Goal: Task Accomplishment & Management: Manage account settings

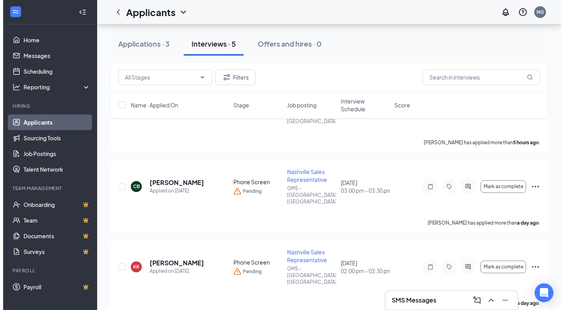
scroll to position [190, 0]
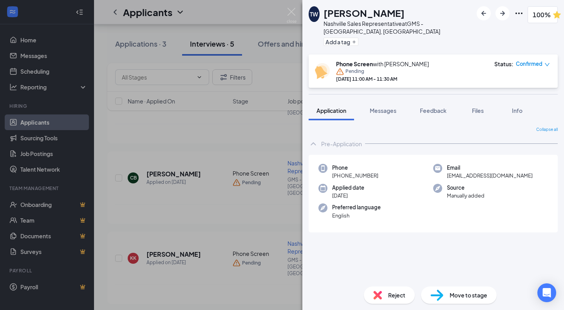
click at [436, 107] on button "Feedback" at bounding box center [433, 111] width 42 height 20
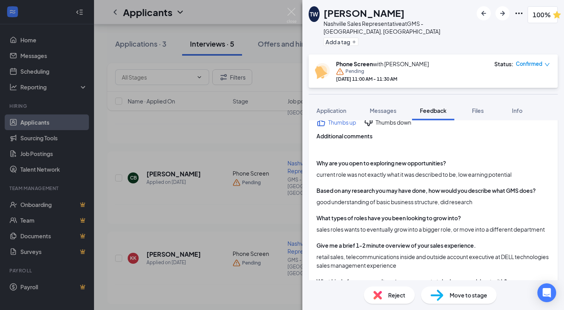
scroll to position [51, 0]
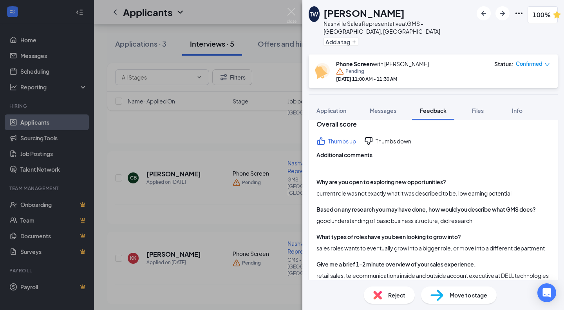
click at [475, 101] on button "Files" at bounding box center [477, 111] width 31 height 20
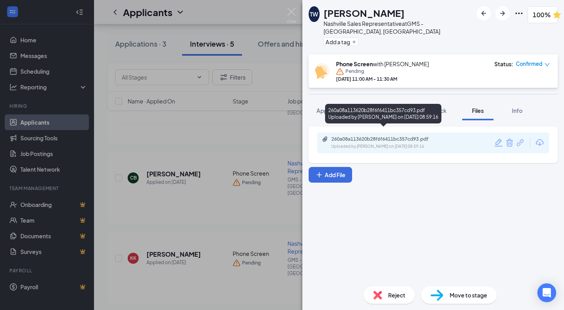
click at [386, 143] on div "Uploaded by [PERSON_NAME] on [DATE] 08:59:16" at bounding box center [389, 146] width 117 height 6
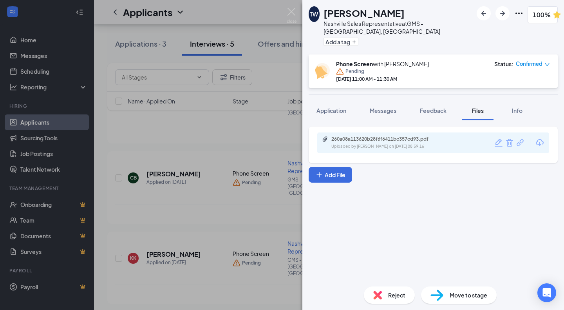
click at [414, 101] on button "Feedback" at bounding box center [433, 111] width 42 height 20
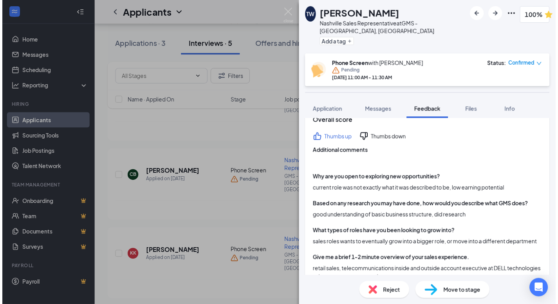
scroll to position [53, 0]
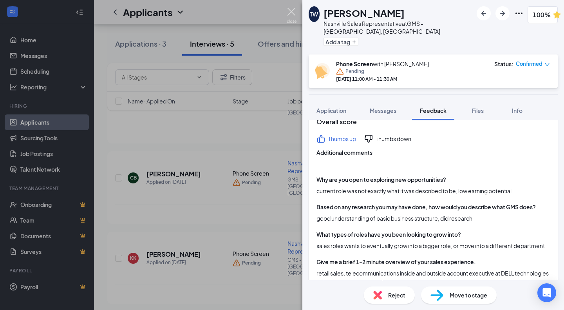
click at [288, 13] on img at bounding box center [292, 15] width 10 height 15
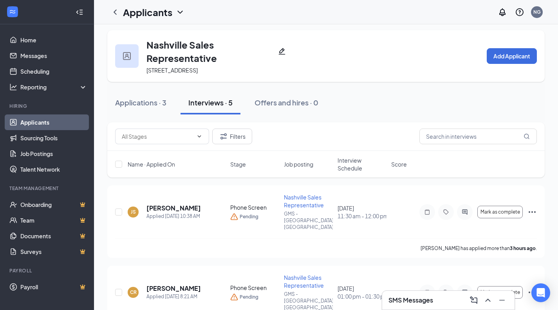
scroll to position [3, 0]
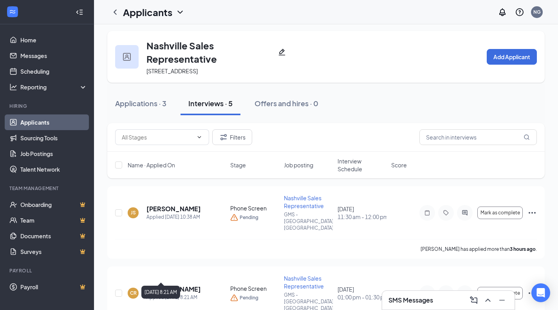
click at [190, 285] on h5 "[PERSON_NAME]" at bounding box center [173, 289] width 54 height 9
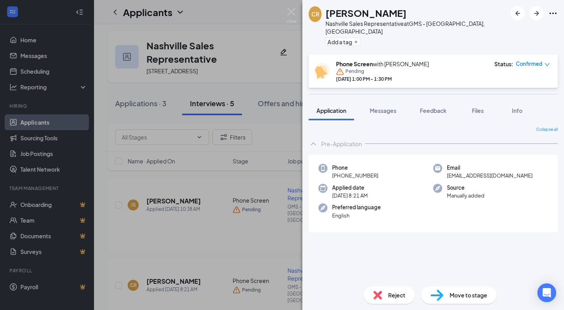
click at [435, 101] on button "Feedback" at bounding box center [433, 111] width 42 height 20
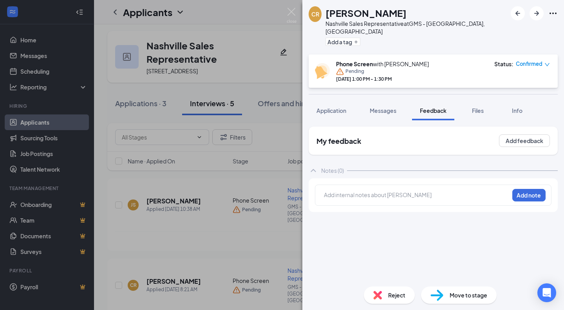
click at [375, 191] on div at bounding box center [416, 195] width 184 height 8
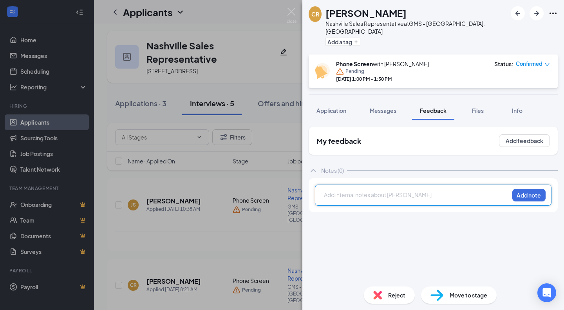
click at [332, 107] on span "Application" at bounding box center [331, 110] width 30 height 7
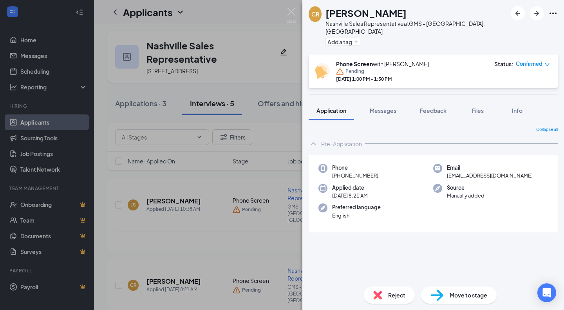
click at [423, 107] on span "Feedback" at bounding box center [433, 110] width 27 height 7
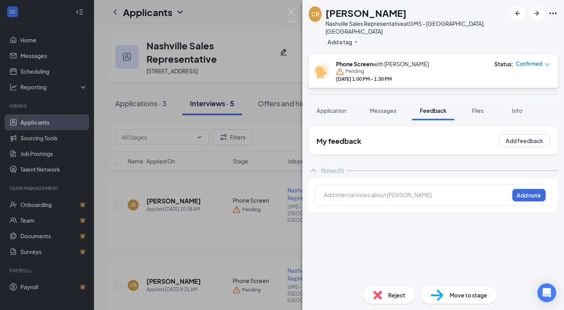
click at [370, 191] on div at bounding box center [416, 195] width 184 height 8
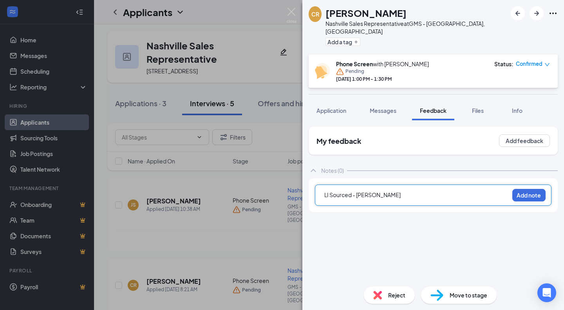
click at [525, 203] on div "LI Sourced - [PERSON_NAME] Add note" at bounding box center [433, 195] width 249 height 34
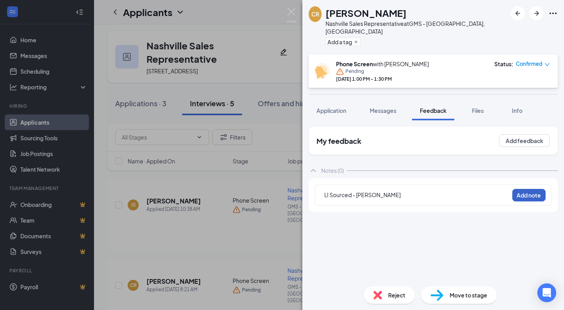
click at [533, 190] on button "Add note" at bounding box center [528, 195] width 33 height 13
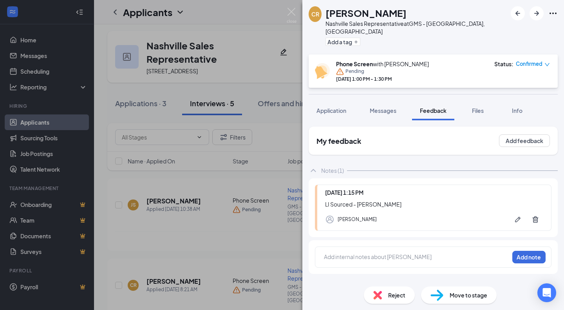
click at [479, 107] on span "Files" at bounding box center [478, 110] width 12 height 7
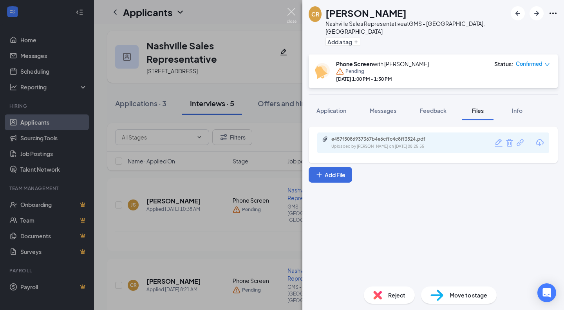
click at [296, 22] on img at bounding box center [292, 15] width 10 height 15
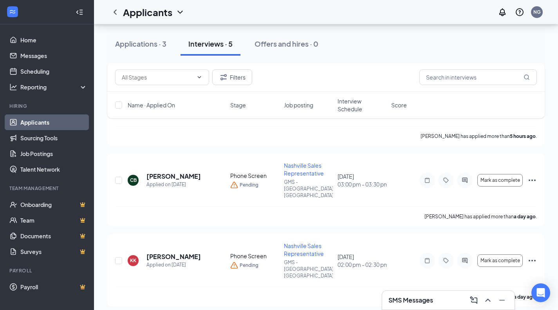
scroll to position [215, 0]
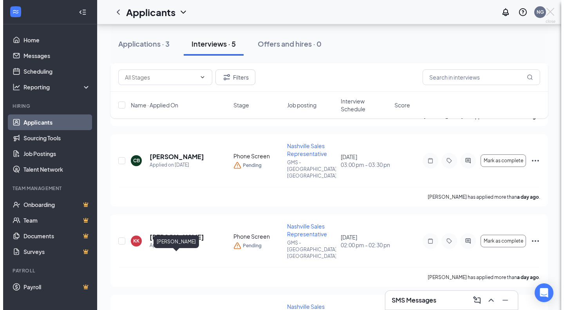
scroll to position [208, 0]
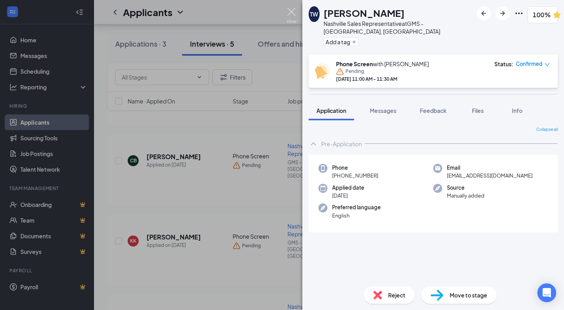
click at [292, 13] on img at bounding box center [292, 15] width 10 height 15
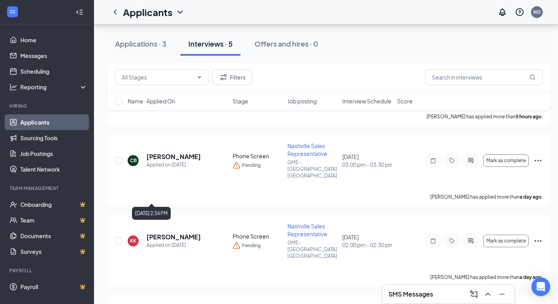
click at [173, 241] on div "Applied on [DATE]" at bounding box center [173, 245] width 54 height 8
click at [174, 233] on h5 "[PERSON_NAME]" at bounding box center [173, 237] width 54 height 9
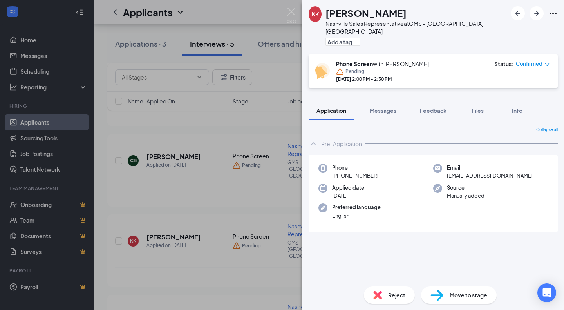
click at [466, 103] on button "Files" at bounding box center [477, 111] width 31 height 20
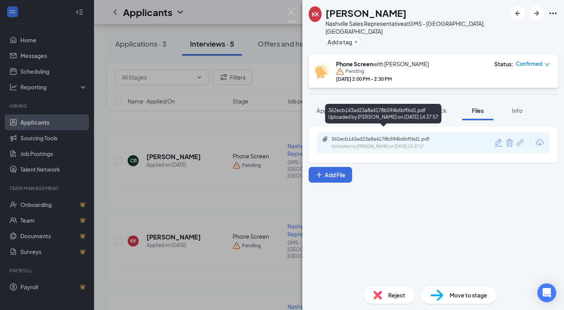
click at [397, 143] on div "Uploaded by [PERSON_NAME] on [DATE] 14:37:57" at bounding box center [389, 146] width 117 height 6
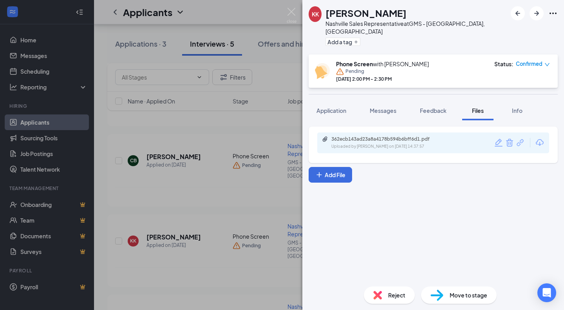
click at [440, 107] on span "Feedback" at bounding box center [433, 110] width 27 height 7
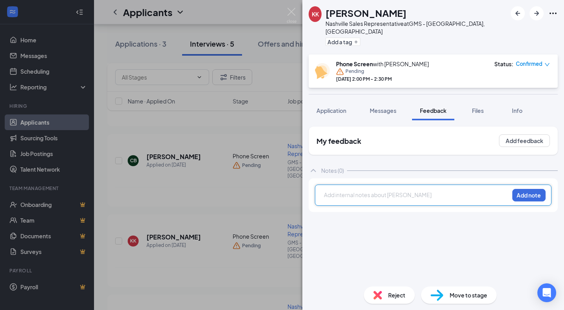
click at [383, 191] on div at bounding box center [416, 195] width 184 height 8
click at [524, 191] on button "Add note" at bounding box center [528, 195] width 33 height 13
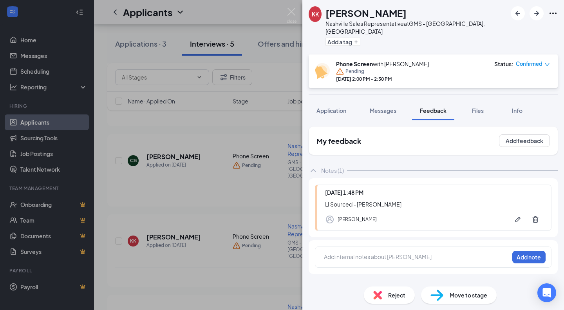
click at [348, 103] on button "Application" at bounding box center [331, 111] width 45 height 20
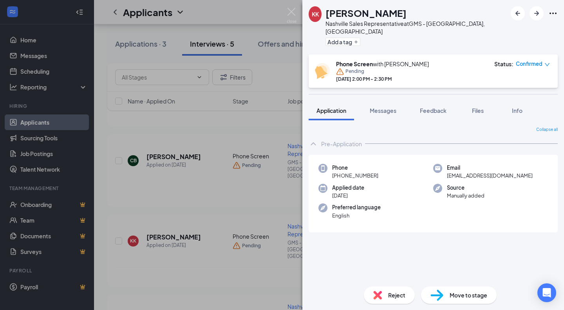
click at [413, 108] on button "Feedback" at bounding box center [433, 111] width 42 height 20
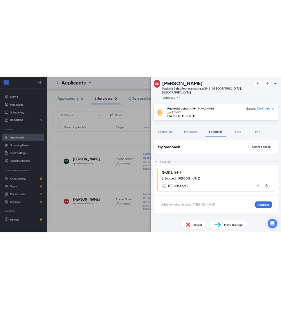
scroll to position [197, 0]
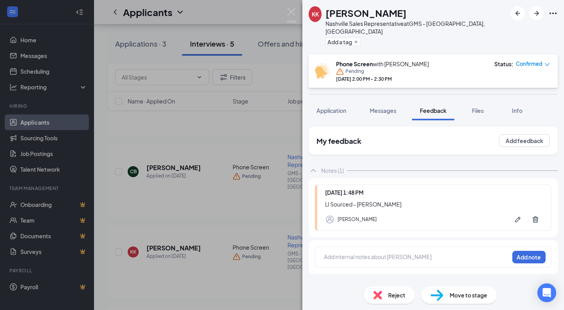
click at [334, 107] on span "Application" at bounding box center [331, 110] width 30 height 7
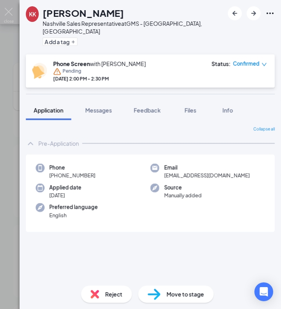
click at [155, 112] on button "Feedback" at bounding box center [147, 111] width 42 height 20
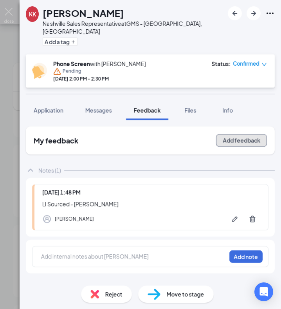
click at [242, 137] on button "Add feedback" at bounding box center [241, 140] width 51 height 13
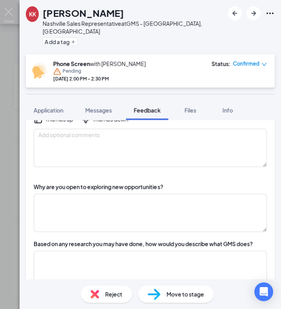
scroll to position [117, 0]
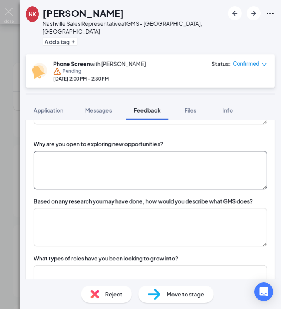
click at [139, 151] on textarea at bounding box center [150, 170] width 233 height 38
type textarea "r"
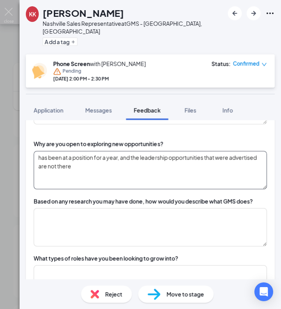
click at [70, 151] on textarea "has been at a position for a year, and the leadership opportunities that were a…" at bounding box center [150, 170] width 233 height 38
type textarea "has been at current position for a year, and the leadership opportunities that …"
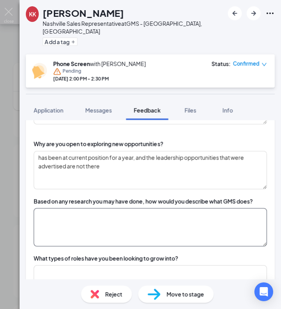
click at [190, 211] on textarea at bounding box center [150, 227] width 233 height 38
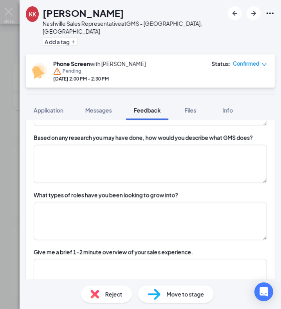
scroll to position [188, 0]
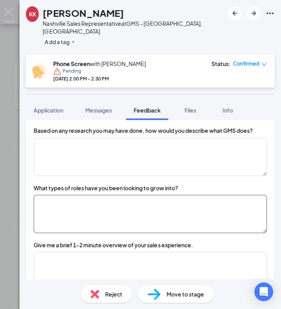
click at [159, 200] on textarea at bounding box center [150, 214] width 233 height 38
click at [189, 195] on textarea "really looking to find a field based role where they are more ustomer facing" at bounding box center [150, 214] width 233 height 38
click at [191, 195] on textarea "really looking to find a field based role where they are more ustomer facing" at bounding box center [150, 214] width 233 height 38
click at [239, 196] on textarea "really looking to find a field based role where they are more customer facing" at bounding box center [150, 214] width 233 height 38
type textarea "really looking to find a field based role where they are more customer facing"
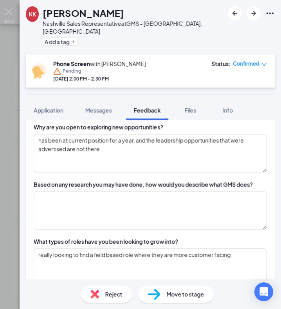
scroll to position [149, 0]
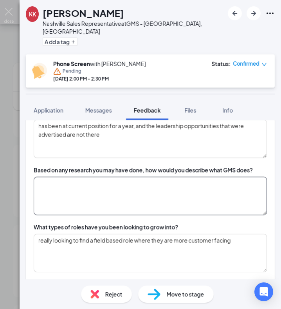
click at [63, 182] on textarea at bounding box center [150, 196] width 233 height 38
type textarea "m"
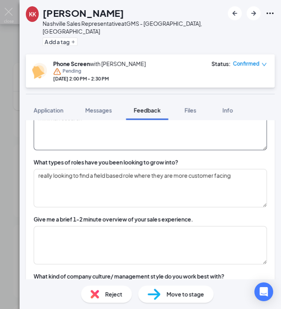
scroll to position [222, 0]
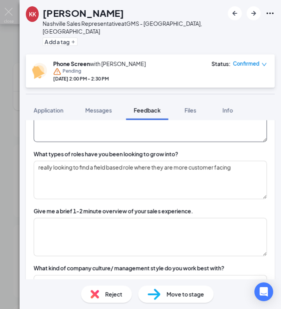
type textarea "minimal research"
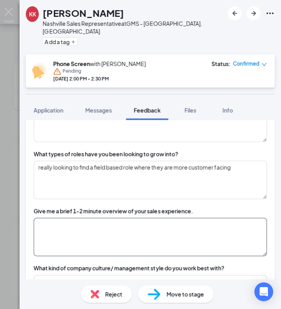
click at [124, 240] on textarea at bounding box center [150, 237] width 233 height 38
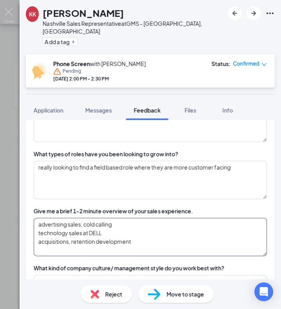
click at [174, 227] on textarea "advertising sales, cold calling technology sales at DELL acquisitions, retentio…" at bounding box center [150, 237] width 233 height 38
drag, startPoint x: 174, startPoint y: 227, endPoint x: 171, endPoint y: 230, distance: 4.7
click at [171, 230] on textarea "advertising sales, cold calling technology sales at DELL acquisitions, retentio…" at bounding box center [150, 237] width 233 height 38
click at [164, 240] on textarea "advertising sales, cold calling technology sales at DELL acquisitions, retentio…" at bounding box center [150, 237] width 233 height 38
click at [152, 247] on textarea "advertising sales, cold calling technology sales at DELL acquisitions, retentio…" at bounding box center [150, 237] width 233 height 38
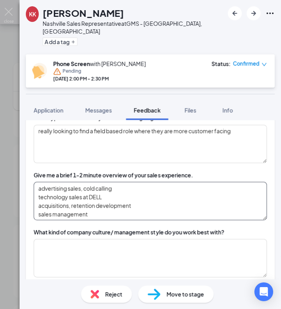
scroll to position [258, 0]
click at [97, 195] on textarea "advertising sales, cold calling technology sales at DELL acquisitions, retentio…" at bounding box center [150, 201] width 233 height 38
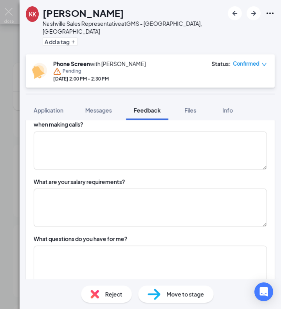
scroll to position [545, 0]
type textarea "advertising sales, cold calling technology sales at DELL acquisitions, retentio…"
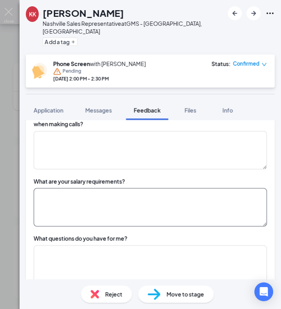
click at [119, 197] on textarea at bounding box center [150, 207] width 233 height 38
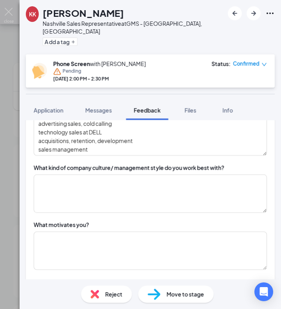
scroll to position [322, 0]
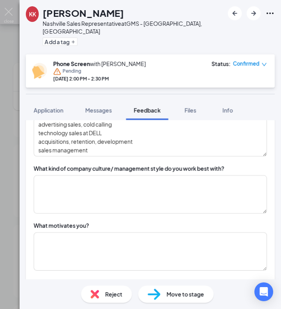
type textarea "good with base + commission"
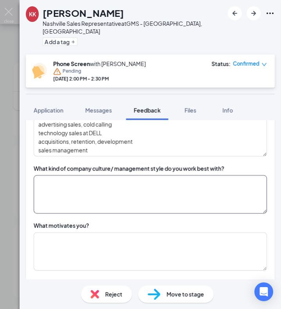
click at [139, 180] on textarea at bounding box center [150, 194] width 233 height 38
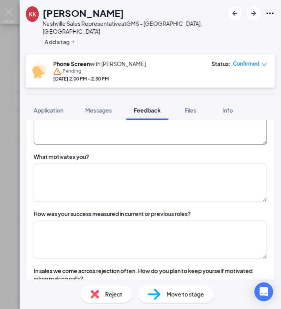
scroll to position [332, 0]
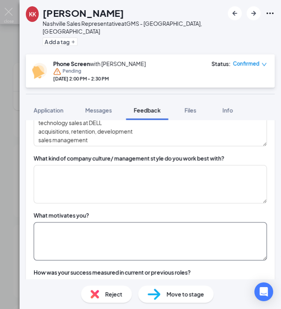
click at [107, 223] on textarea at bounding box center [150, 241] width 233 height 38
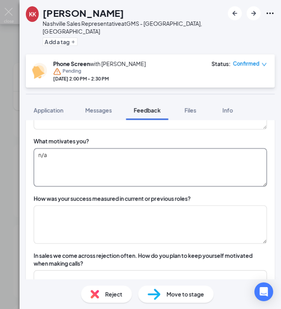
type textarea "n/a"
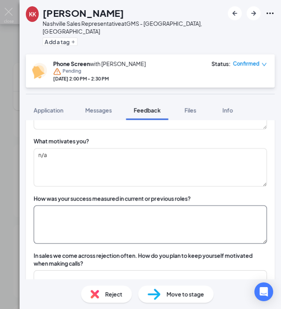
click at [107, 223] on textarea at bounding box center [150, 225] width 233 height 38
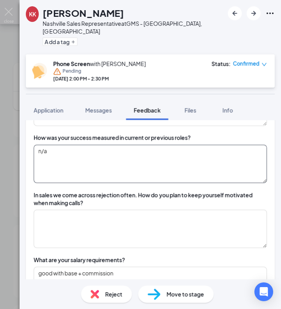
scroll to position [467, 0]
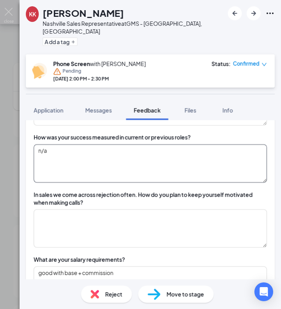
type textarea "n/a"
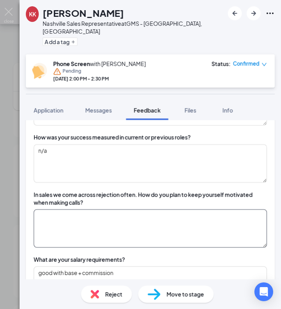
click at [107, 223] on textarea at bounding box center [150, 229] width 233 height 38
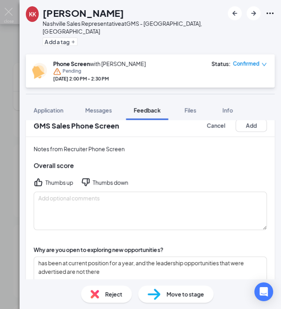
scroll to position [11, 0]
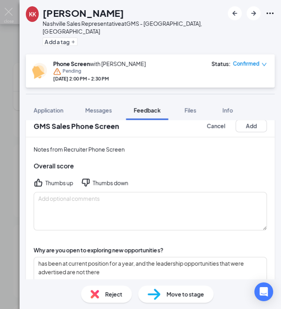
type textarea "n/a"
click at [92, 178] on div "Thumbs down" at bounding box center [104, 182] width 47 height 9
click at [91, 178] on div "Thumbs down" at bounding box center [104, 182] width 47 height 9
click at [88, 179] on icon "ThumbsDown" at bounding box center [86, 183] width 8 height 8
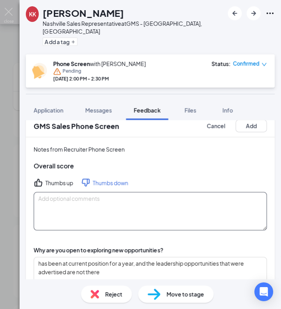
click at [77, 196] on textarea at bounding box center [150, 211] width 233 height 38
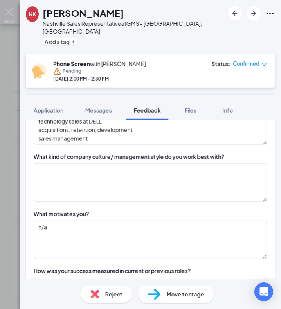
scroll to position [331, 0]
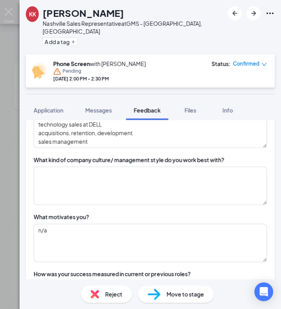
type textarea "hasn't been in a hunter role in a long time, I don't see her staying long term …"
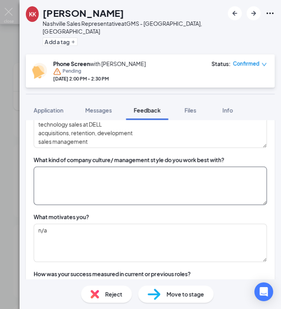
click at [167, 189] on textarea at bounding box center [150, 186] width 233 height 38
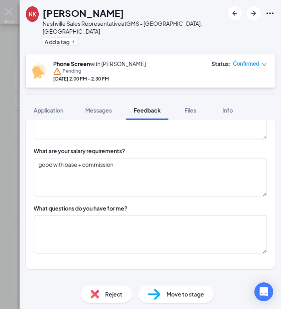
scroll to position [575, 0]
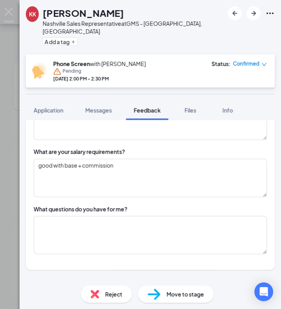
type textarea "n/a"
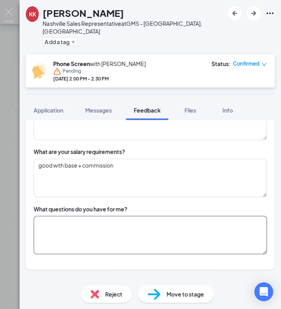
click at [51, 226] on textarea at bounding box center [150, 235] width 233 height 38
type textarea "n"
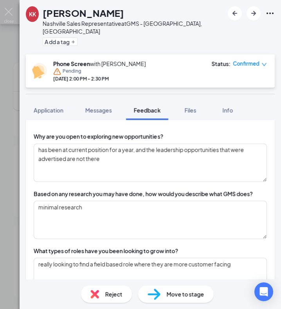
scroll to position [0, 0]
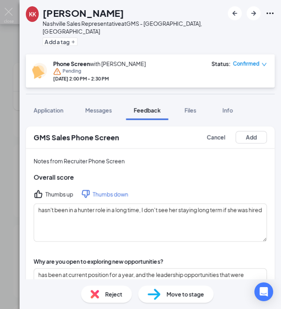
type textarea "office location?"
click at [242, 131] on button "Add" at bounding box center [251, 137] width 31 height 13
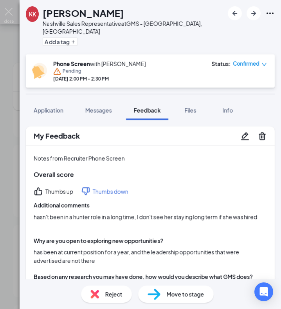
click at [181, 300] on div "Move to stage" at bounding box center [176, 294] width 76 height 17
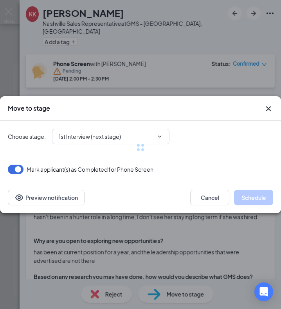
click at [99, 138] on div at bounding box center [141, 147] width 266 height 53
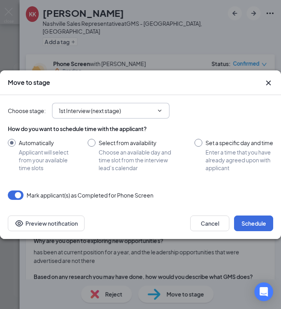
click at [107, 108] on input "1st Interview (next stage)" at bounding box center [106, 111] width 95 height 9
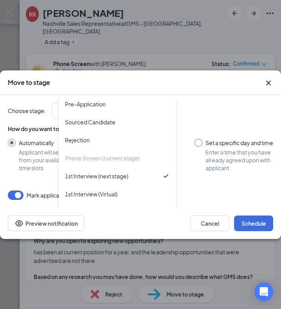
click at [107, 136] on div "Rejection" at bounding box center [117, 140] width 105 height 9
type input "Rejection"
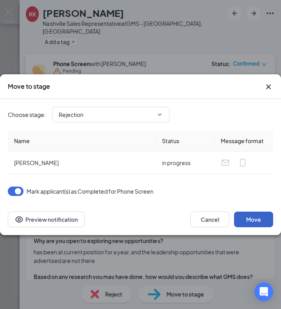
click at [255, 212] on button "Move" at bounding box center [253, 220] width 39 height 16
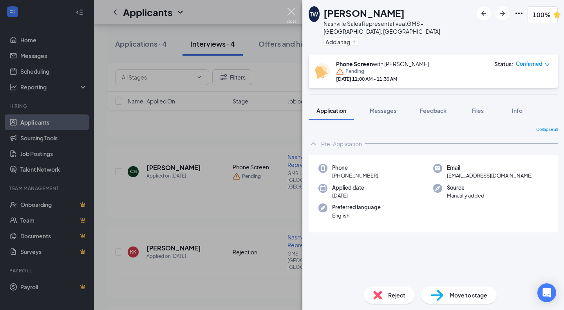
click at [294, 17] on img at bounding box center [292, 15] width 10 height 15
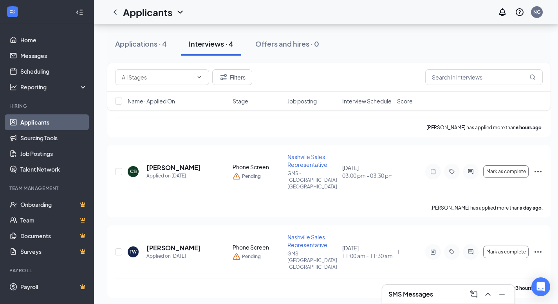
scroll to position [146, 0]
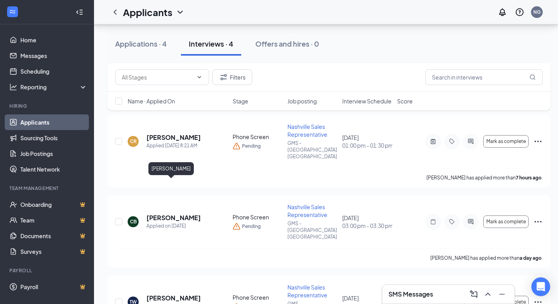
click at [172, 213] on h5 "[PERSON_NAME]" at bounding box center [173, 217] width 54 height 9
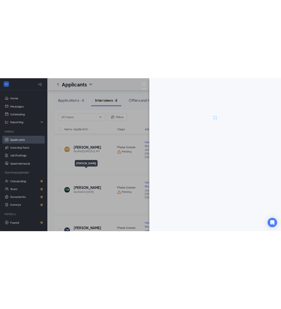
scroll to position [141, 0]
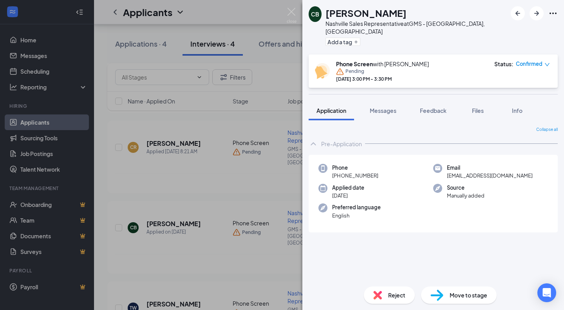
click at [432, 112] on button "Feedback" at bounding box center [433, 111] width 42 height 20
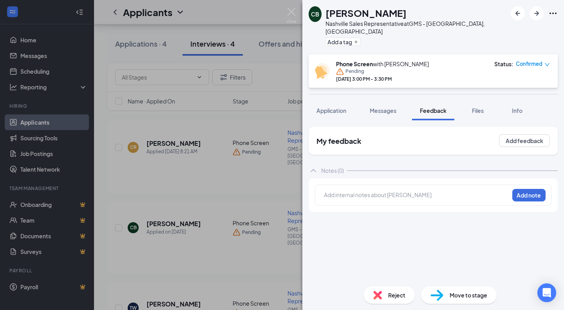
click at [372, 190] on div at bounding box center [416, 195] width 185 height 11
click at [374, 191] on div at bounding box center [416, 195] width 184 height 8
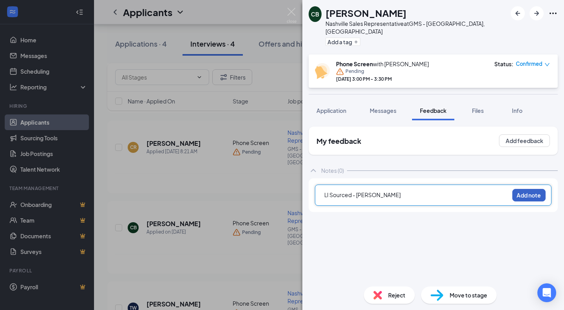
click at [529, 190] on button "Add note" at bounding box center [528, 195] width 33 height 13
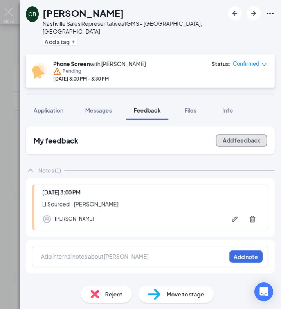
click at [232, 136] on button "Add feedback" at bounding box center [241, 140] width 51 height 13
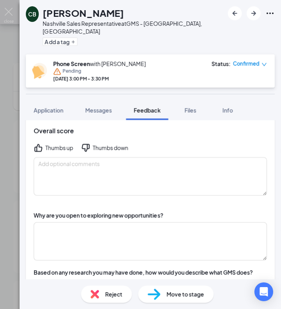
scroll to position [78, 0]
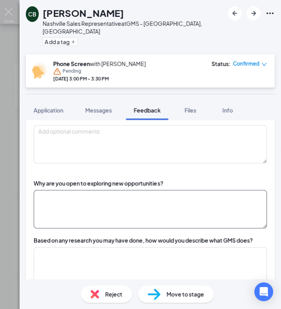
click at [115, 197] on textarea at bounding box center [150, 209] width 233 height 38
type textarea "current opportunity's comp structure isn't exactly what he's looking for"
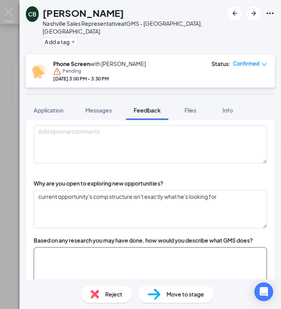
click at [188, 248] on textarea at bounding box center [150, 266] width 233 height 38
type textarea "t"
type textarea "H"
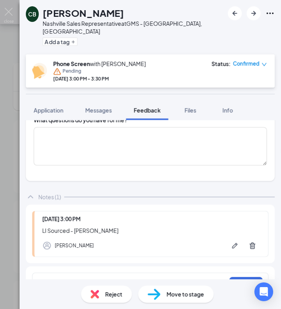
scroll to position [638, 0]
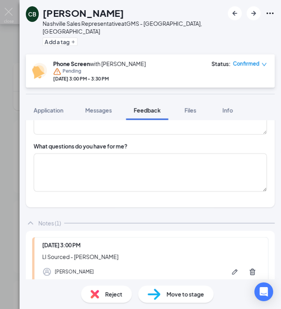
type textarea "turned the question on me, did minimal research"
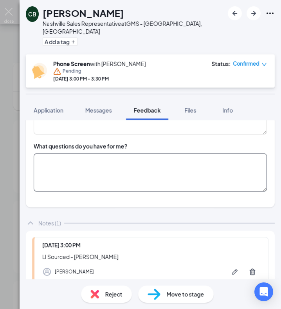
click at [136, 167] on textarea at bounding box center [150, 173] width 233 height 38
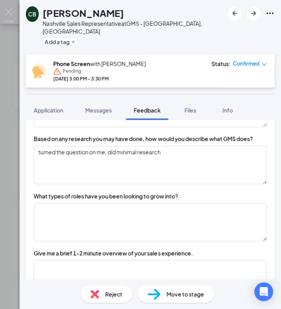
scroll to position [193, 0]
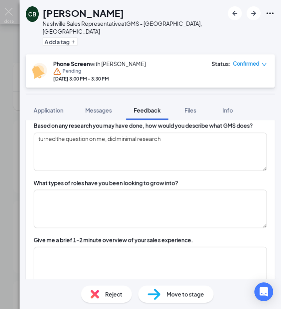
type textarea "client size?"
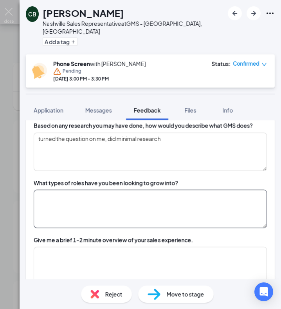
click at [130, 209] on textarea at bounding box center [150, 209] width 233 height 38
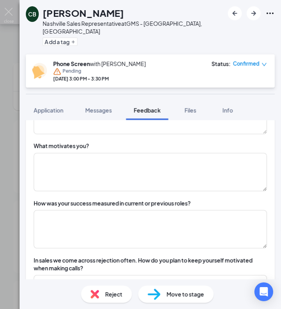
scroll to position [336, 0]
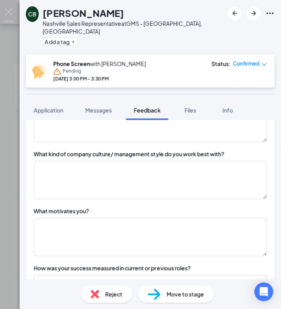
type textarea "currently interviewing for an account executive role and account manager role w…"
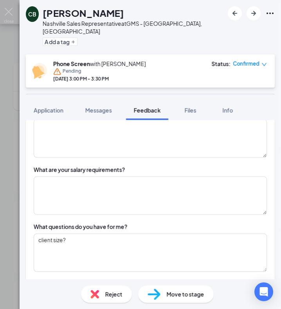
scroll to position [558, 0]
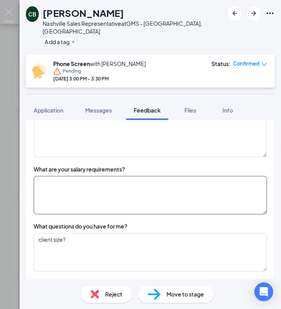
click at [86, 186] on textarea at bounding box center [150, 195] width 233 height 38
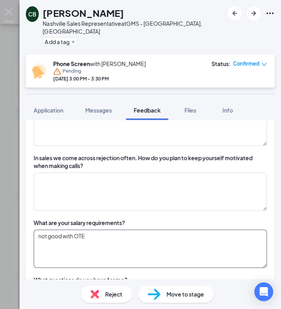
scroll to position [503, 0]
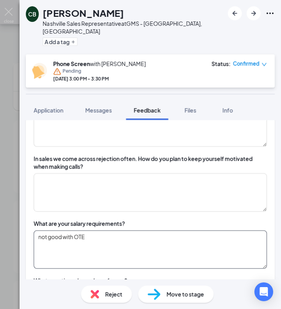
type textarea "not good with OTE"
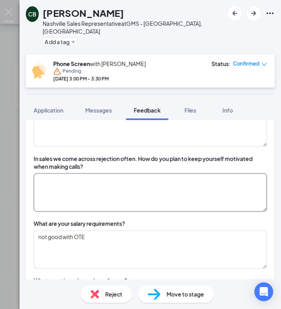
click at [86, 186] on textarea at bounding box center [150, 192] width 233 height 38
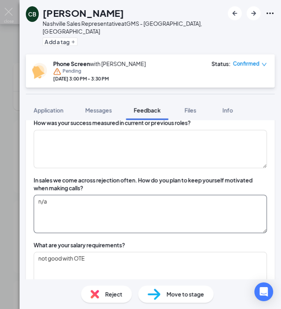
scroll to position [407, 0]
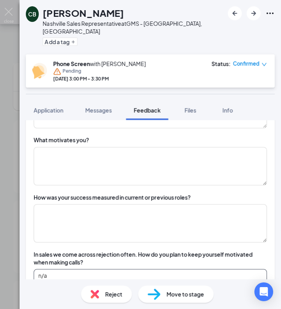
type textarea "n/a"
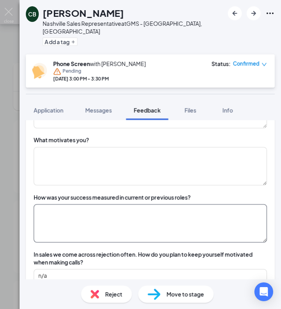
click at [69, 219] on textarea at bounding box center [150, 223] width 233 height 38
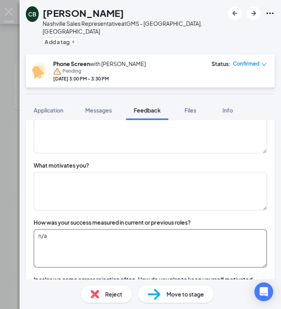
scroll to position [382, 0]
type textarea "n/a"
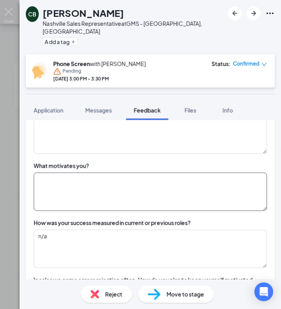
click at [85, 179] on textarea at bounding box center [150, 192] width 233 height 38
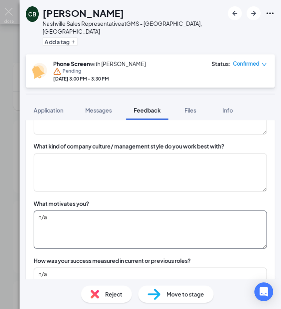
scroll to position [342, 0]
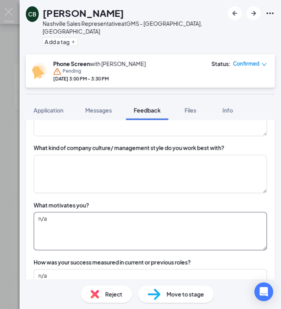
type textarea "n/a"
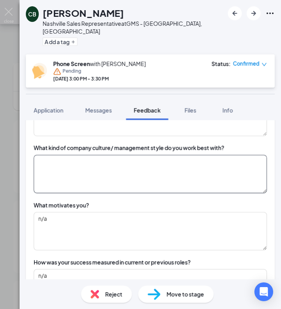
click at [85, 179] on textarea at bounding box center [150, 174] width 233 height 38
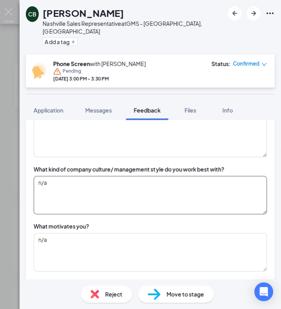
scroll to position [309, 0]
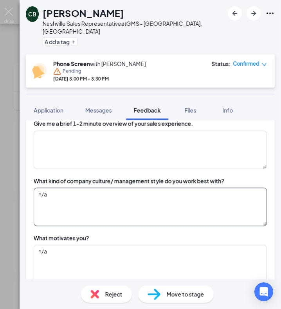
type textarea "n/a"
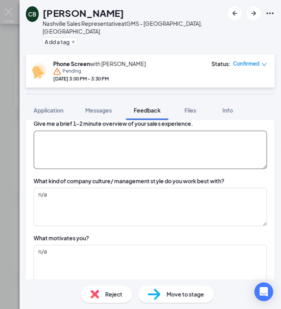
click at [54, 155] on textarea at bounding box center [150, 150] width 233 height 38
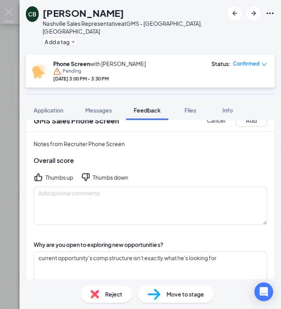
scroll to position [16, 0]
type textarea "n/a"
click at [93, 174] on div "Thumbs down" at bounding box center [111, 178] width 36 height 8
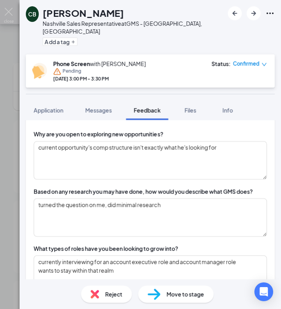
scroll to position [0, 0]
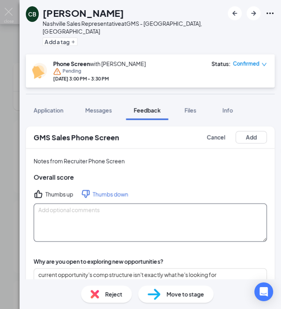
click at [71, 206] on textarea at bounding box center [150, 223] width 233 height 38
type textarea "h"
type textarea "not good with OTE"
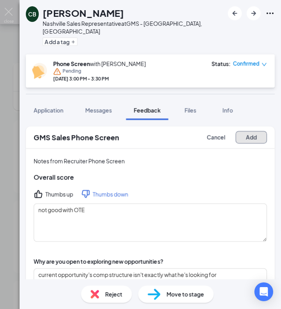
click at [242, 132] on button "Add" at bounding box center [251, 137] width 31 height 13
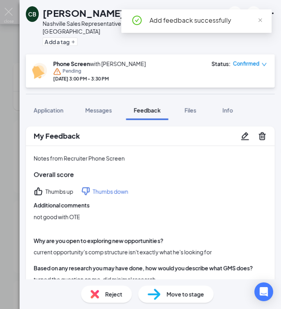
click at [119, 294] on span "Reject" at bounding box center [113, 294] width 17 height 9
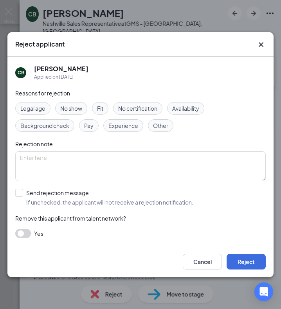
click at [89, 129] on span "Pay" at bounding box center [88, 125] width 9 height 9
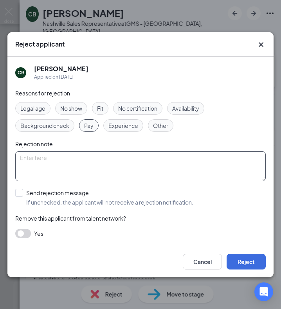
click at [78, 163] on textarea at bounding box center [140, 167] width 251 height 30
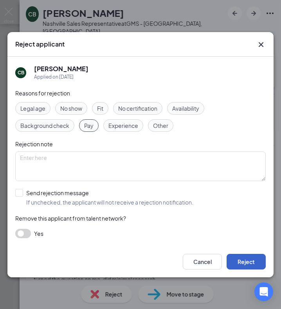
click at [253, 262] on button "Reject" at bounding box center [246, 262] width 39 height 16
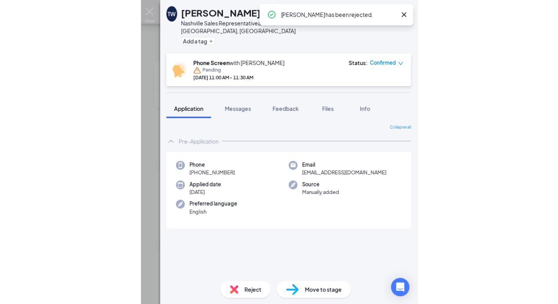
scroll to position [74, 0]
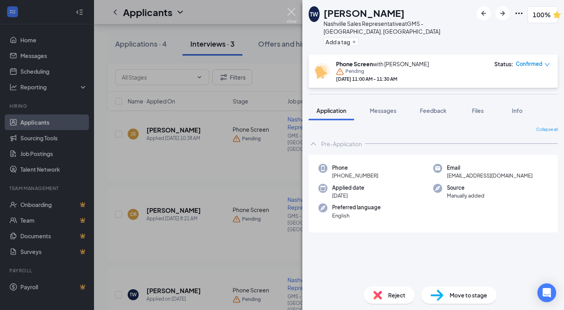
click at [293, 15] on img at bounding box center [292, 15] width 10 height 15
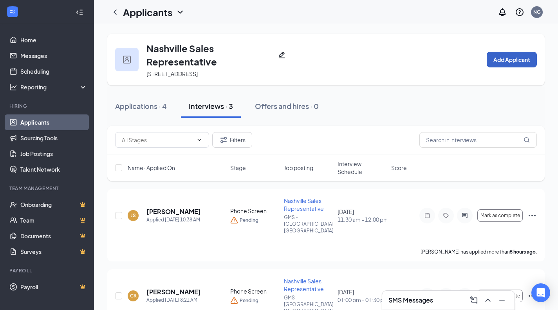
click at [527, 63] on button "Add Applicant" at bounding box center [512, 60] width 50 height 16
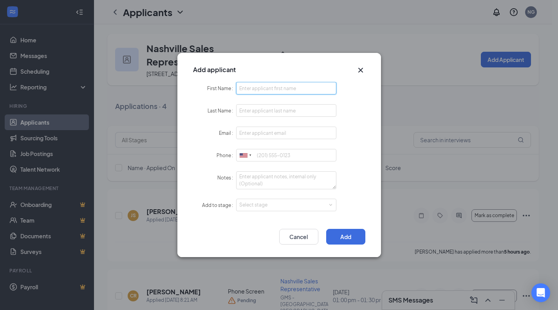
click at [294, 90] on input "First Name" at bounding box center [286, 88] width 101 height 13
paste input "[PERSON_NAME]"
type input "[PERSON_NAME]"
click at [261, 108] on input "Last Name" at bounding box center [286, 110] width 101 height 13
paste input "[PERSON_NAME]"
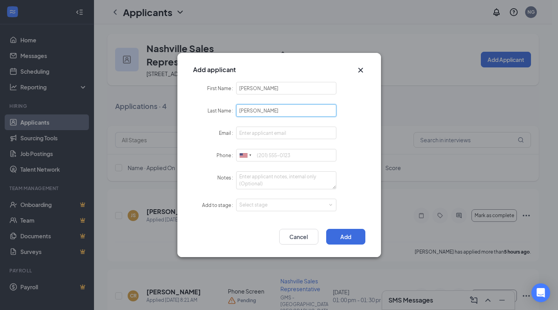
drag, startPoint x: 258, startPoint y: 110, endPoint x: 182, endPoint y: 110, distance: 76.4
click at [182, 110] on div "First Name [PERSON_NAME] Last Name [PERSON_NAME][GEOGRAPHIC_DATA] Email Phone […" at bounding box center [279, 151] width 204 height 139
type input "[PERSON_NAME]"
click at [273, 88] on input "[PERSON_NAME]" at bounding box center [286, 88] width 101 height 13
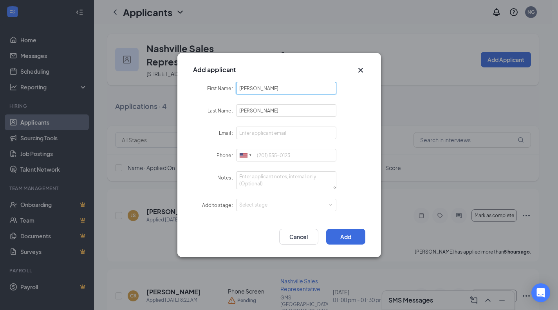
type input "[PERSON_NAME]"
click at [278, 127] on input "Email" at bounding box center [286, 132] width 101 height 13
paste input "[PERSON_NAME][EMAIL_ADDRESS][PERSON_NAME][DOMAIN_NAME]"
click at [267, 132] on input "[PERSON_NAME][EMAIL_ADDRESS][PERSON_NAME][DOMAIN_NAME]" at bounding box center [286, 132] width 101 height 13
click at [260, 133] on input "[PERSON_NAME][EMAIL_ADDRESS][PERSON_NAME][DOMAIN_NAME]" at bounding box center [286, 132] width 101 height 13
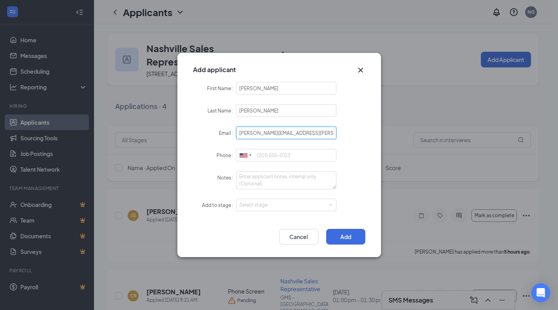
click at [242, 129] on input "[PERSON_NAME][EMAIL_ADDRESS][PERSON_NAME][DOMAIN_NAME]" at bounding box center [286, 132] width 101 height 13
type input "[PERSON_NAME][EMAIL_ADDRESS][PERSON_NAME][DOMAIN_NAME]"
click at [270, 161] on input "Phone" at bounding box center [286, 155] width 101 height 13
paste input "[PHONE_NUMBER]"
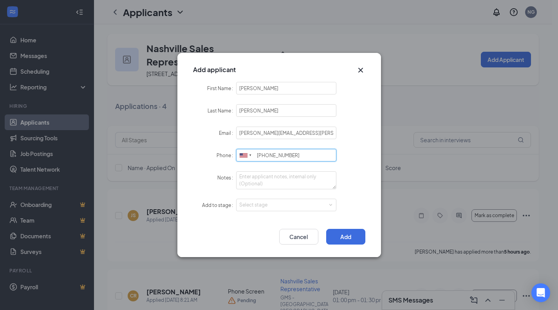
click at [279, 154] on input "[PHONE_NUMBER]" at bounding box center [286, 155] width 101 height 13
click at [268, 155] on input "323-8964838" at bounding box center [286, 155] width 101 height 13
click at [266, 207] on div "Select stage" at bounding box center [284, 205] width 91 height 8
type input "3238964838"
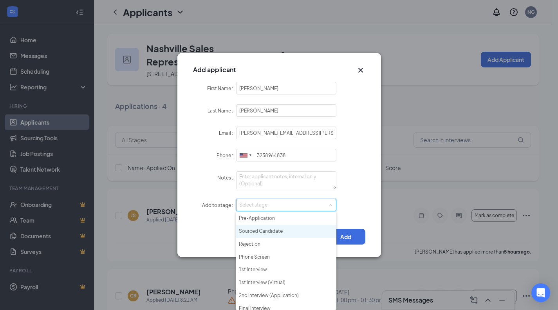
click at [300, 235] on li "Sourced Candidate" at bounding box center [286, 231] width 101 height 13
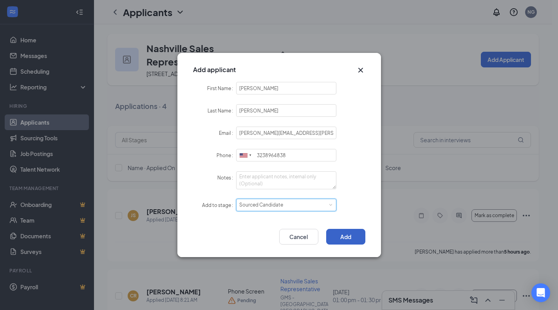
click at [346, 238] on button "Add" at bounding box center [345, 237] width 39 height 16
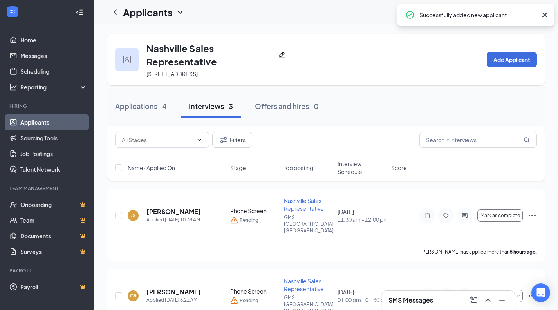
click at [160, 99] on button "Applications · 4" at bounding box center [140, 105] width 67 height 23
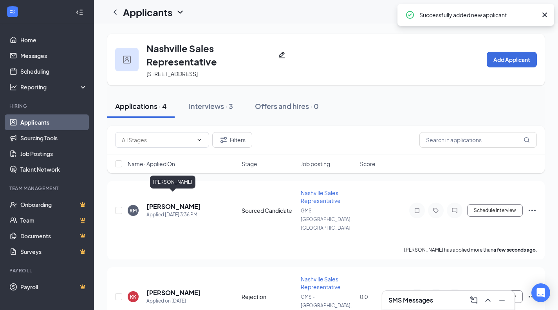
click at [184, 202] on h5 "[PERSON_NAME]" at bounding box center [173, 206] width 54 height 9
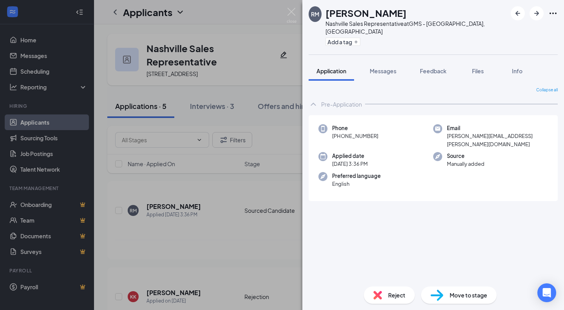
click at [477, 81] on div "Collapse all Pre-Application Phone [PHONE_NUMBER] Email [PERSON_NAME][EMAIL_ADD…" at bounding box center [433, 180] width 262 height 199
click at [478, 69] on button "Files" at bounding box center [477, 71] width 31 height 20
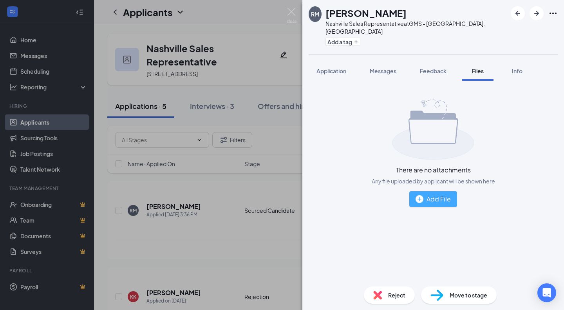
click at [427, 194] on div "Add File" at bounding box center [432, 199] width 35 height 10
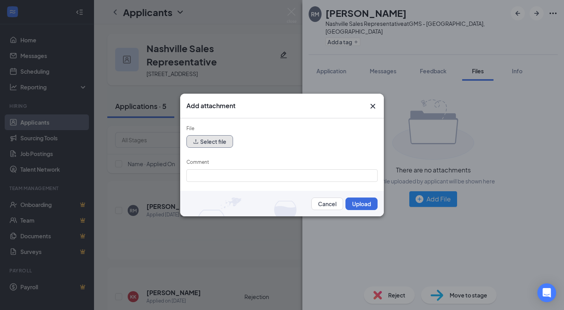
click at [216, 136] on button "Select file" at bounding box center [209, 141] width 47 height 13
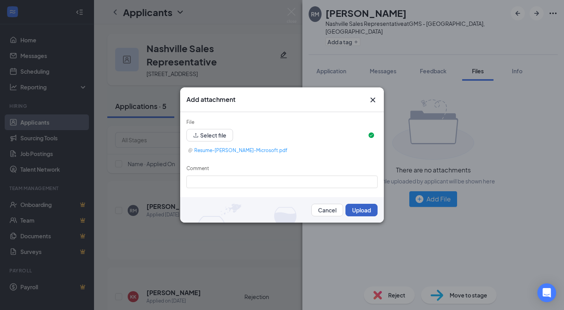
click at [360, 207] on button "Upload" at bounding box center [361, 210] width 32 height 13
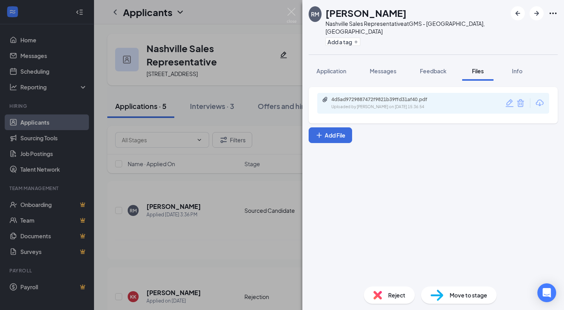
click at [459, 291] on span "Move to stage" at bounding box center [469, 295] width 38 height 9
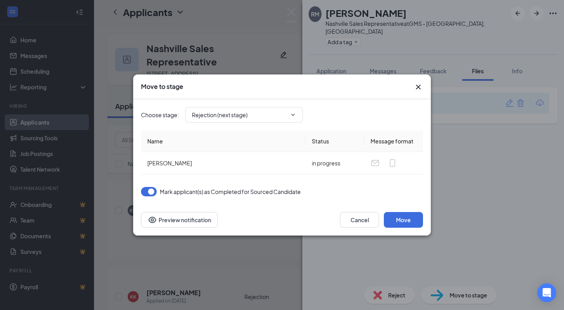
click at [282, 116] on input "Rejection (next stage)" at bounding box center [239, 114] width 95 height 9
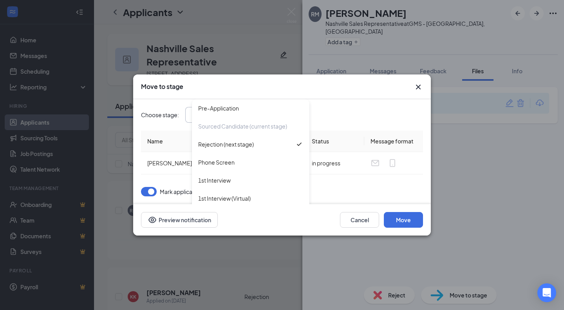
click at [243, 157] on div "Phone Screen" at bounding box center [250, 162] width 117 height 18
type input "Phone Screen"
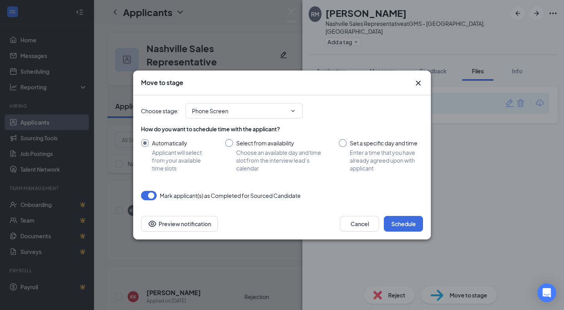
click at [362, 146] on input "Set a specific day and time Enter a time that you have already agreed upon with…" at bounding box center [381, 155] width 84 height 33
radio input "true"
radio input "false"
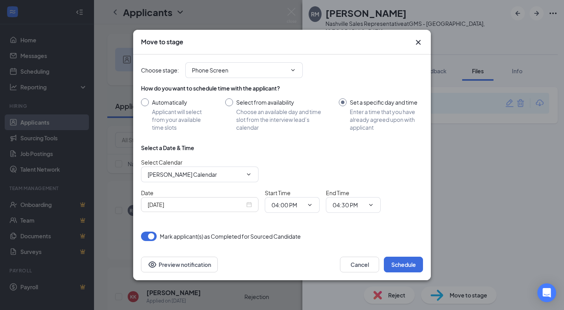
click at [248, 200] on div "[DATE]" at bounding box center [200, 204] width 104 height 9
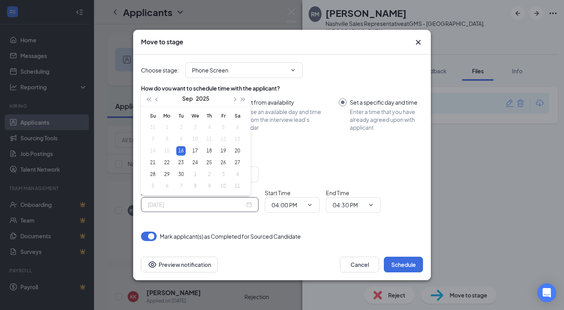
type input "[DATE]"
click at [227, 152] on div "19" at bounding box center [223, 150] width 9 height 9
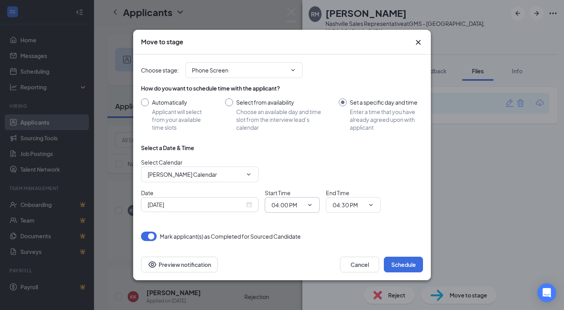
click at [303, 203] on input "04:00 PM" at bounding box center [287, 204] width 32 height 9
click at [295, 102] on div "11:00 AM" at bounding box center [289, 100] width 23 height 9
type input "11:00 AM"
click at [358, 196] on div "End Time 04:30 PM" at bounding box center [353, 200] width 55 height 24
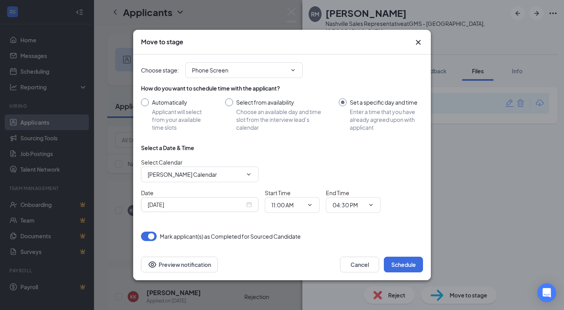
click at [357, 199] on span "04:30 PM" at bounding box center [353, 205] width 55 height 16
click at [359, 209] on input "04:30 PM" at bounding box center [348, 204] width 32 height 9
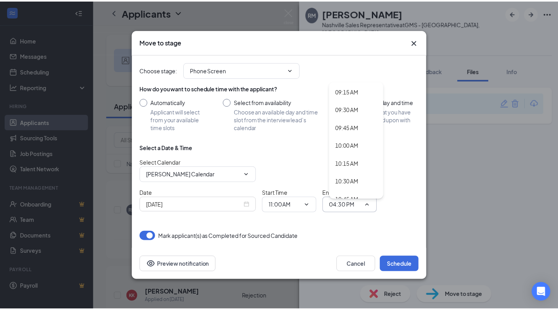
scroll to position [744, 0]
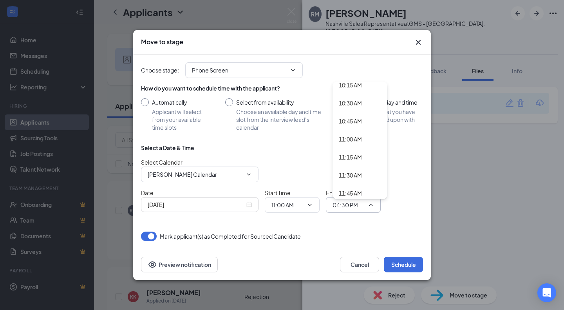
click at [362, 174] on div "11:30 AM" at bounding box center [350, 175] width 23 height 9
type input "11:30 AM"
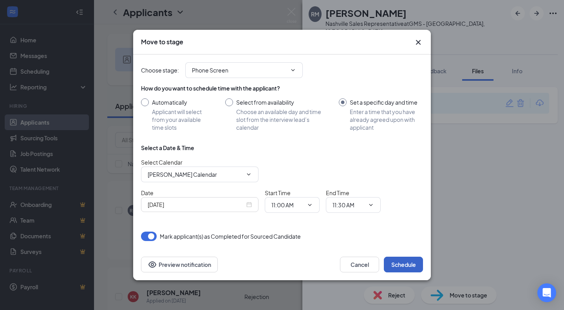
click at [408, 262] on button "Schedule" at bounding box center [403, 264] width 39 height 16
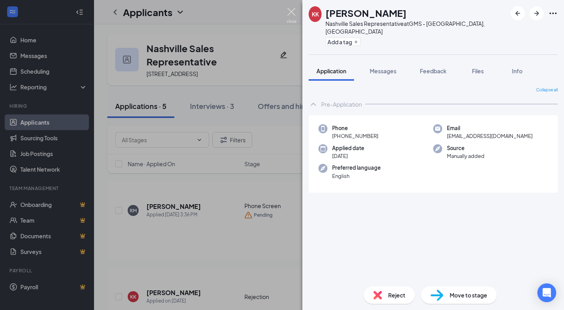
click at [289, 15] on img at bounding box center [292, 15] width 10 height 15
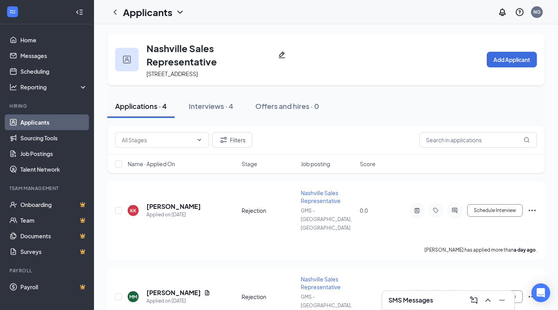
click at [223, 103] on div "Interviews · 4" at bounding box center [211, 106] width 45 height 10
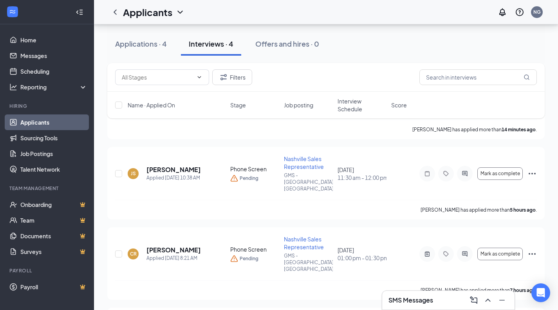
scroll to position [109, 0]
